Goal: Find specific page/section: Find specific page/section

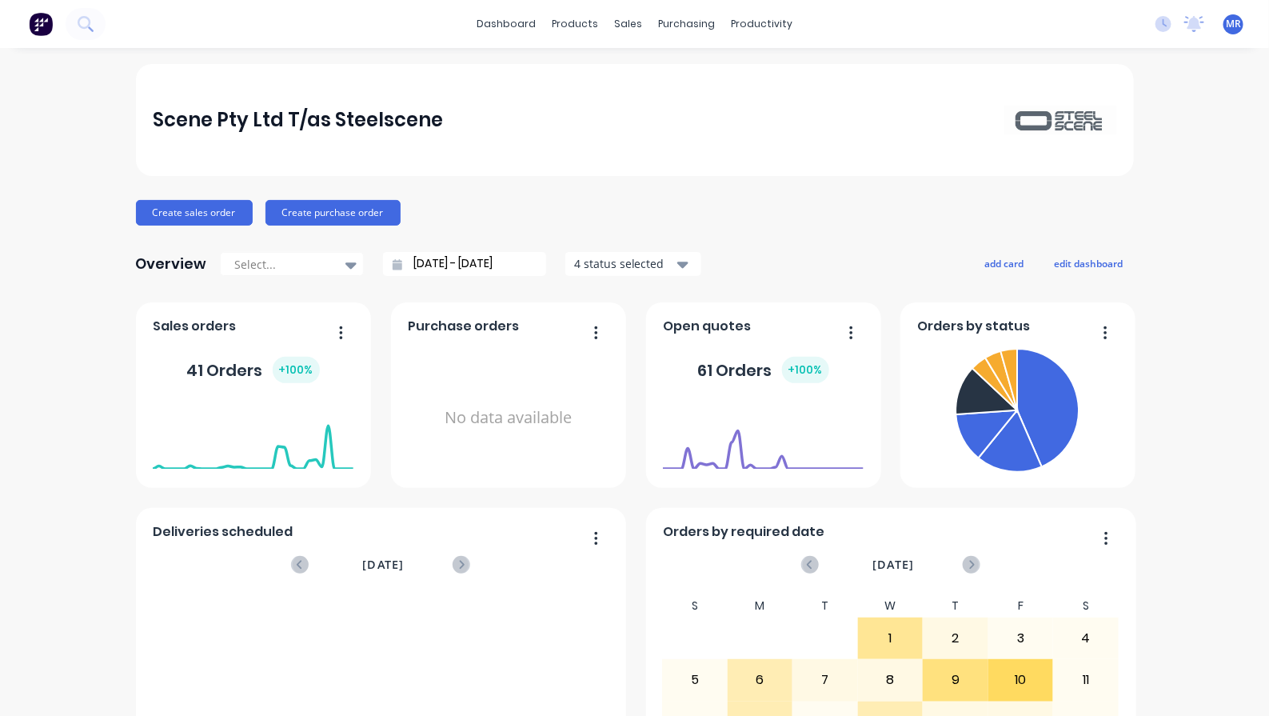
click at [89, 121] on div "Scene Pty Ltd T/as Steelscene Create sales order Create purchase order Overview…" at bounding box center [634, 481] width 1269 height 835
drag, startPoint x: 664, startPoint y: 72, endPoint x: 681, endPoint y: 73, distance: 17.6
click at [664, 72] on div "Sales Orders" at bounding box center [681, 77] width 66 height 14
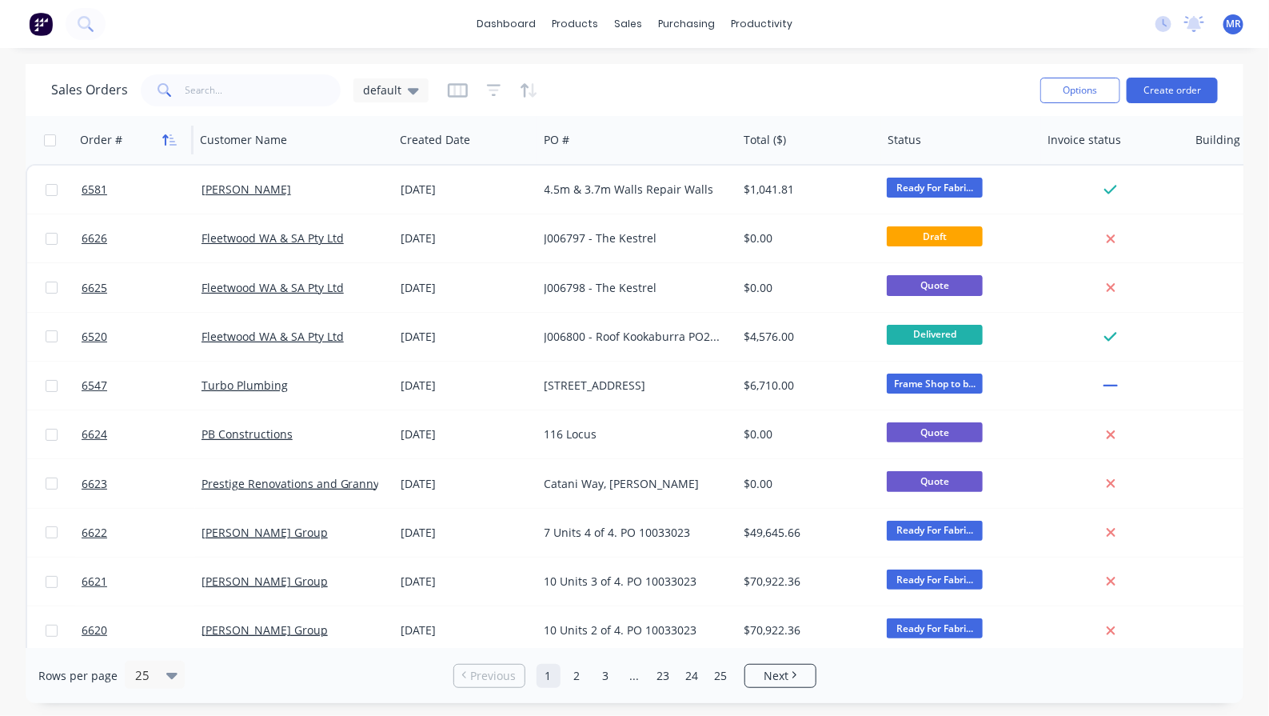
click at [166, 134] on icon "button" at bounding box center [166, 139] width 6 height 11
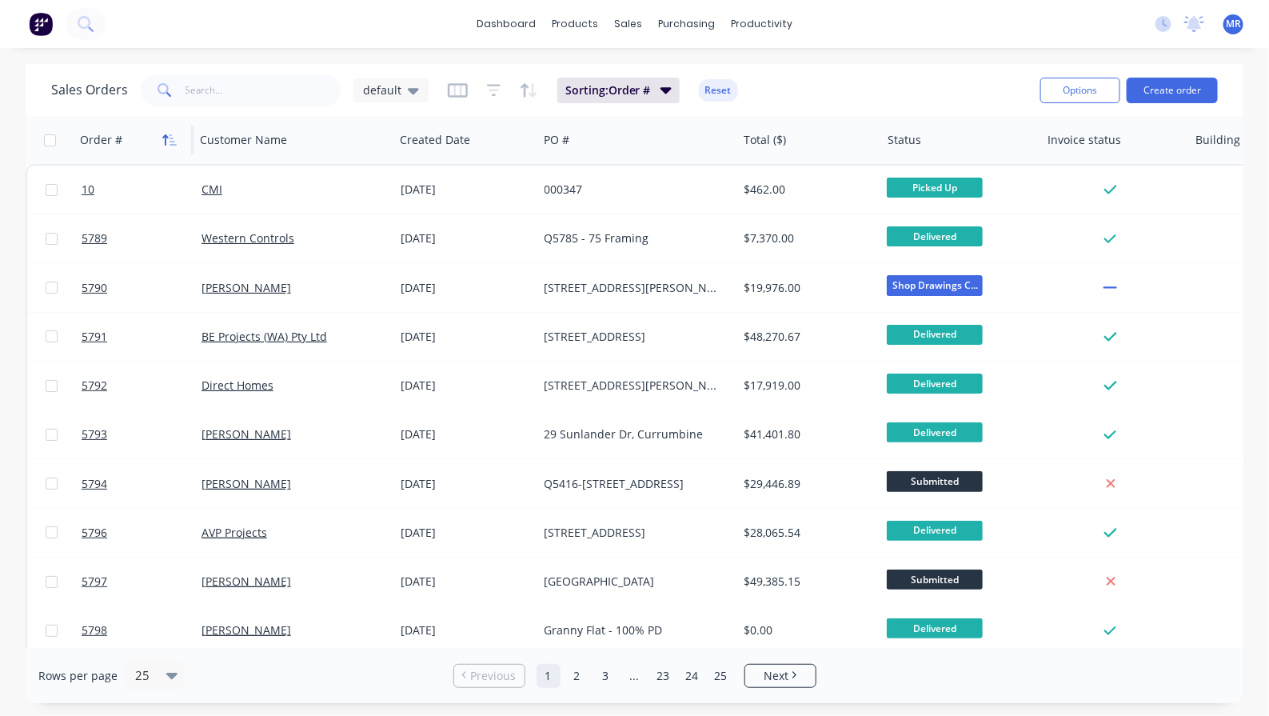
click at [166, 134] on icon "button" at bounding box center [166, 139] width 6 height 11
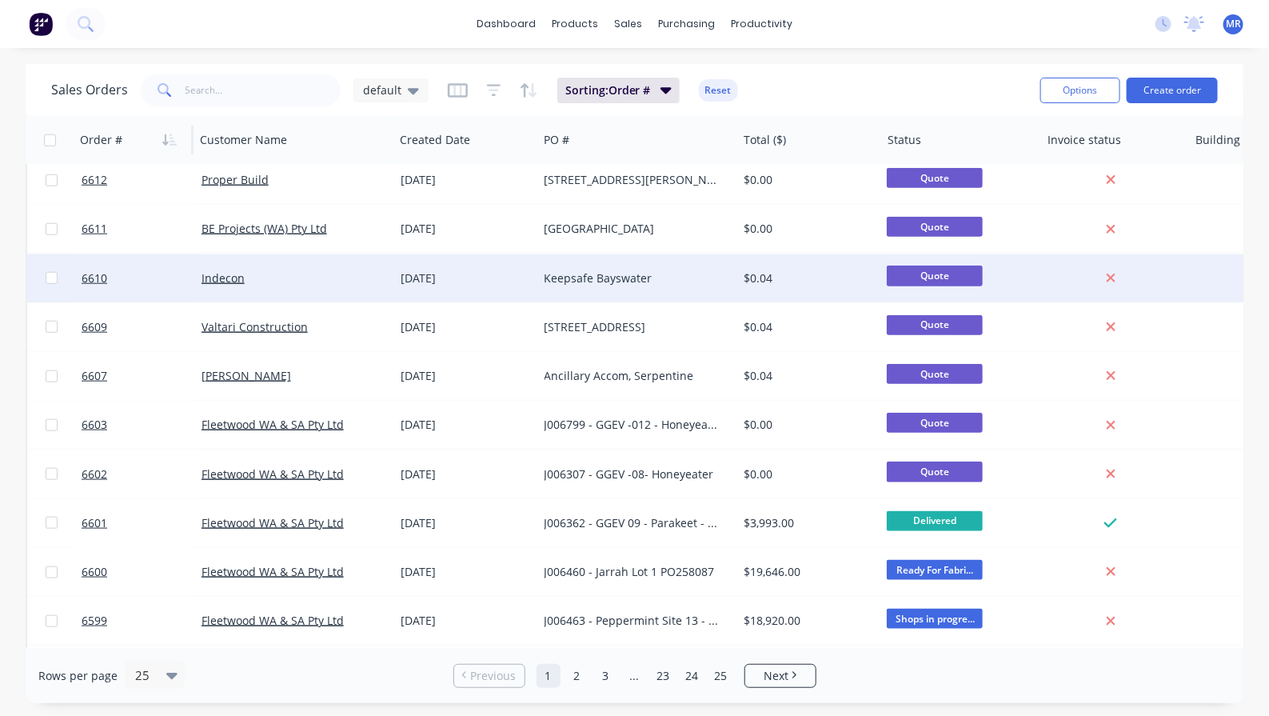
scroll to position [748, 0]
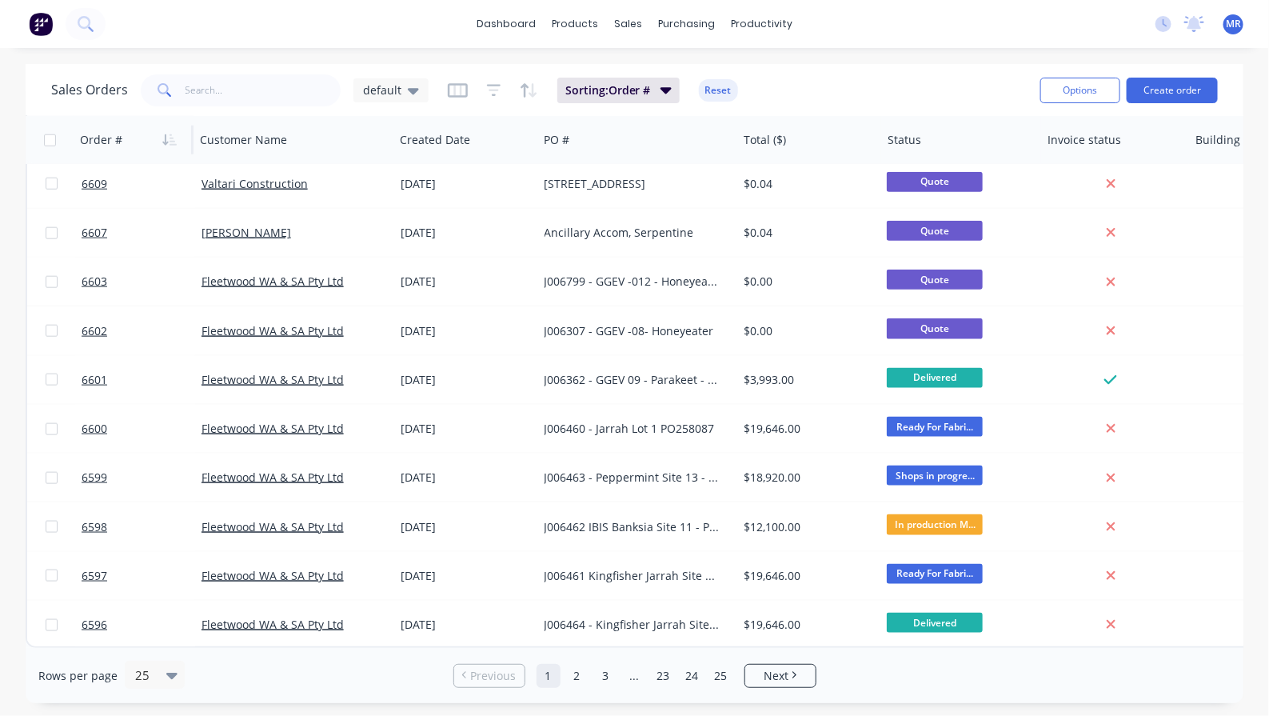
click at [1120, 672] on div "Rows per page 25 Previous 1 2 3 ... 23 24 25 Next" at bounding box center [635, 675] width 1218 height 55
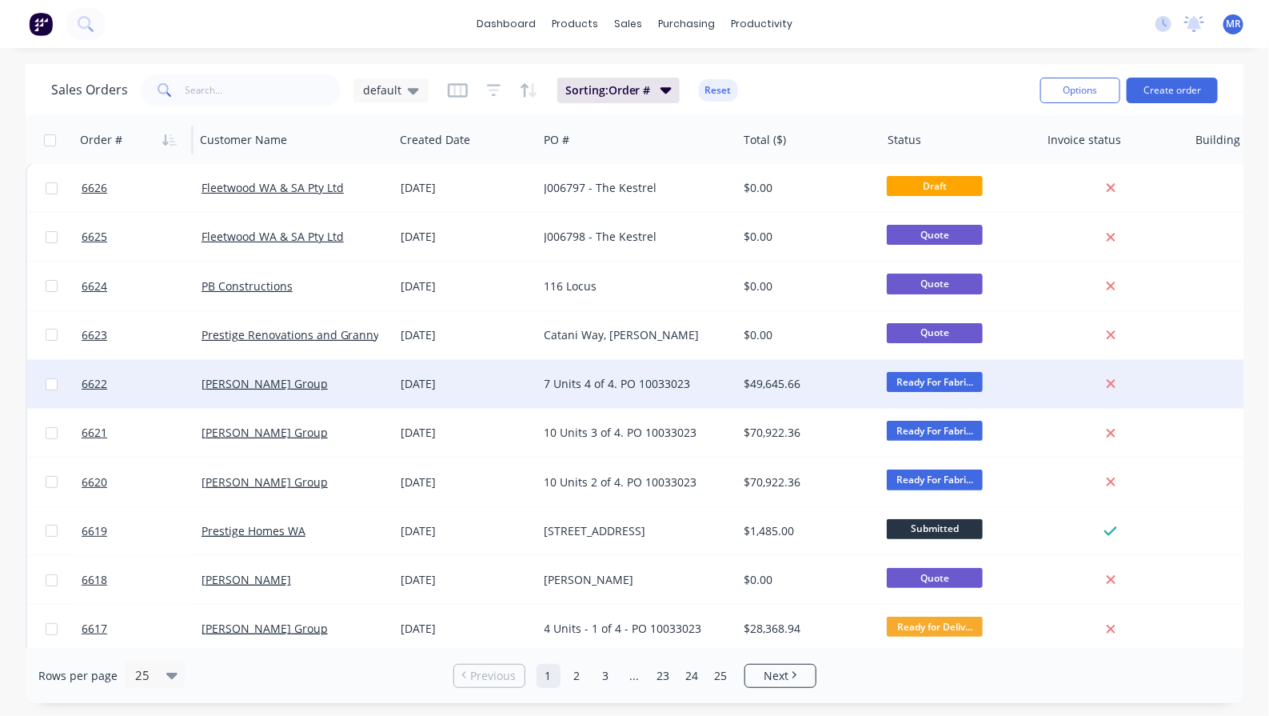
scroll to position [0, 0]
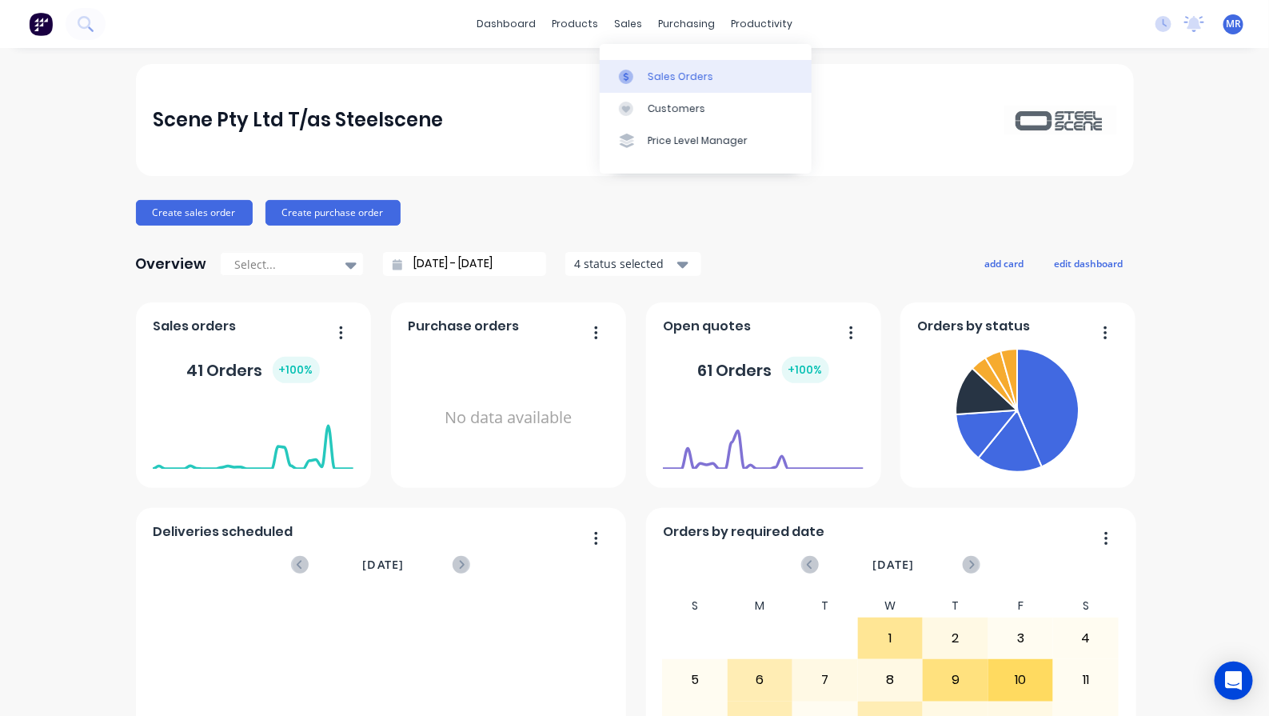
click at [642, 64] on link "Sales Orders" at bounding box center [706, 76] width 212 height 32
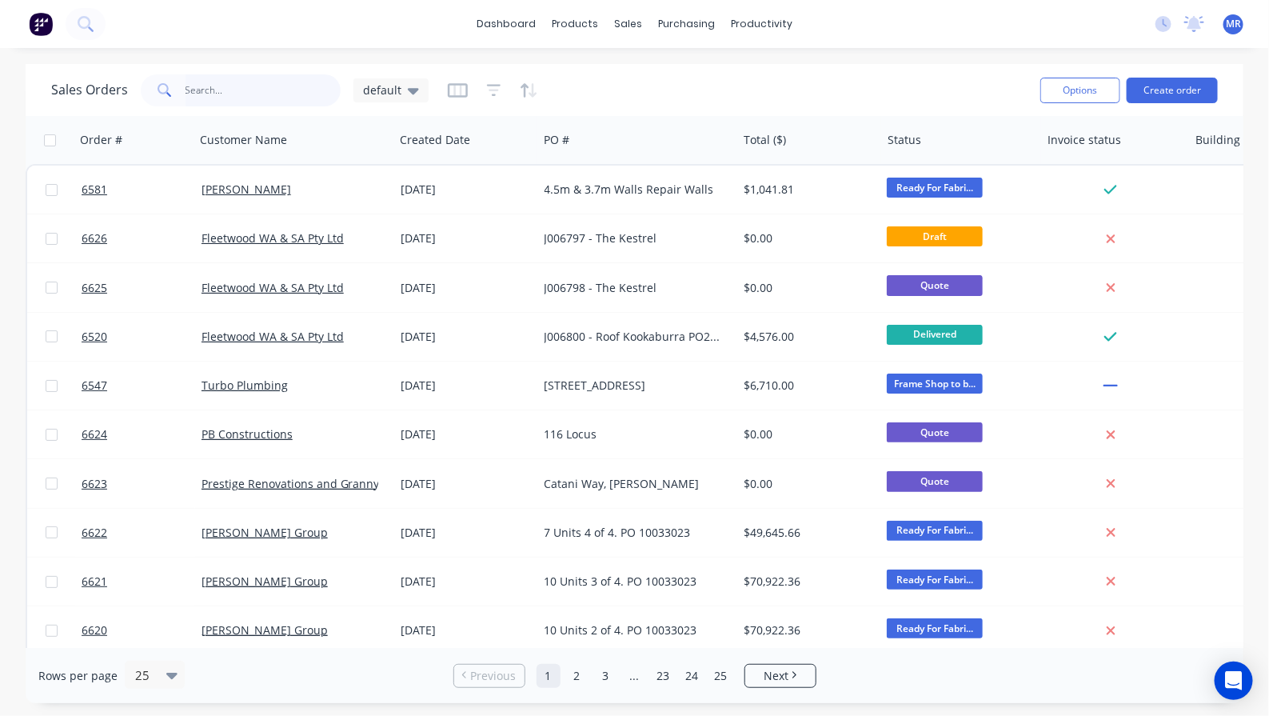
click at [220, 97] on input "text" at bounding box center [263, 90] width 156 height 32
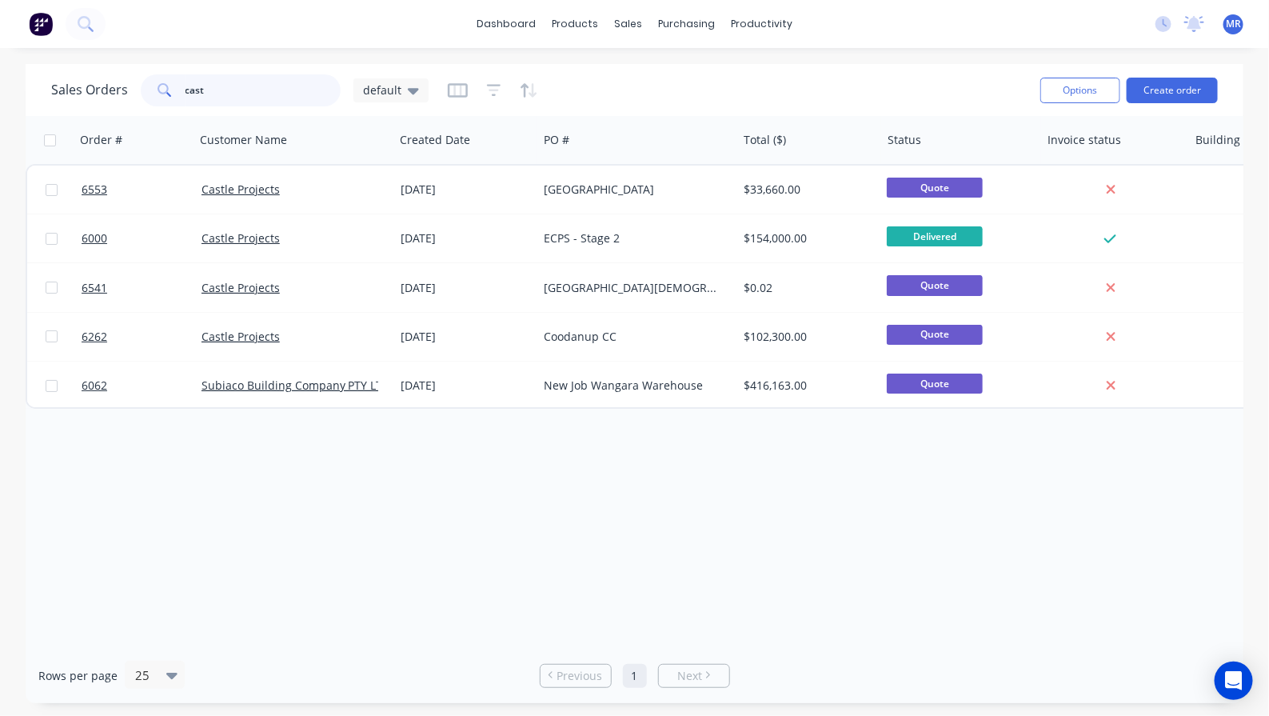
type input "cast"
